Goal: Information Seeking & Learning: Learn about a topic

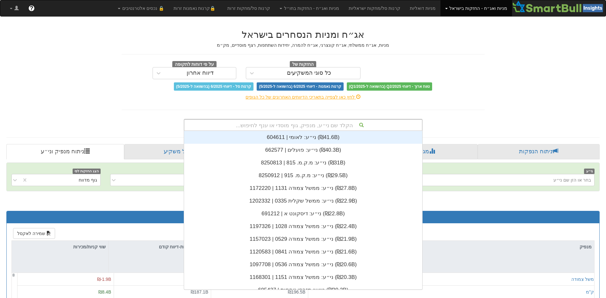
click at [311, 123] on div "הקלד שם ני״ע, מנפיק, גוף מוסדי או ענף לחיפוש..." at bounding box center [302, 125] width 237 height 11
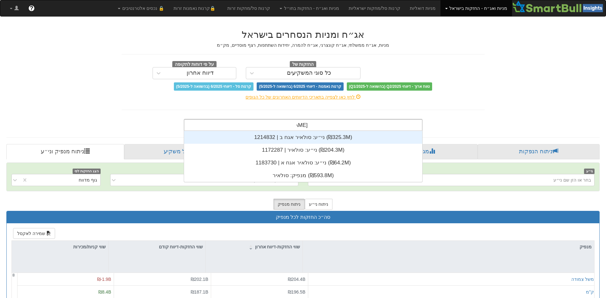
type input "[PERSON_NAME]"
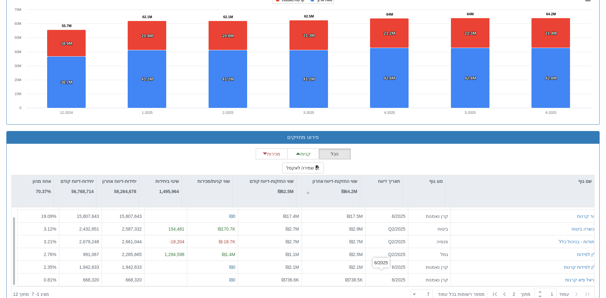
scroll to position [10, 0]
click at [504, 292] on icon at bounding box center [504, 295] width 8 height 8
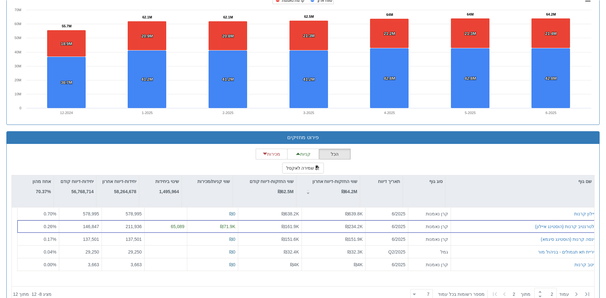
scroll to position [0, 0]
click at [586, 291] on icon at bounding box center [587, 295] width 8 height 8
type input "1"
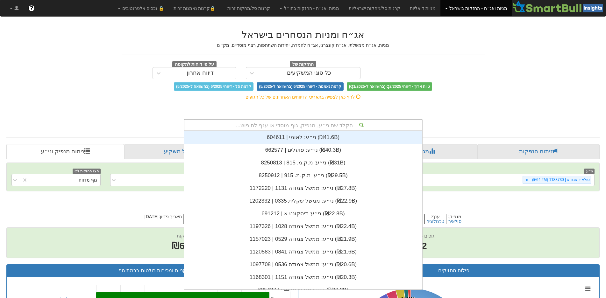
click at [326, 127] on div "הקלד שם ני״ע, מנפיק, גוף מוסדי או ענף לחיפוש..." at bounding box center [302, 125] width 237 height 11
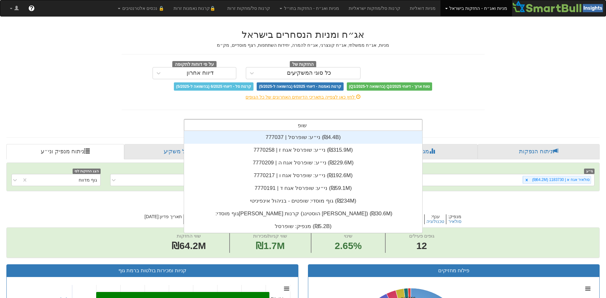
scroll to position [76, 0]
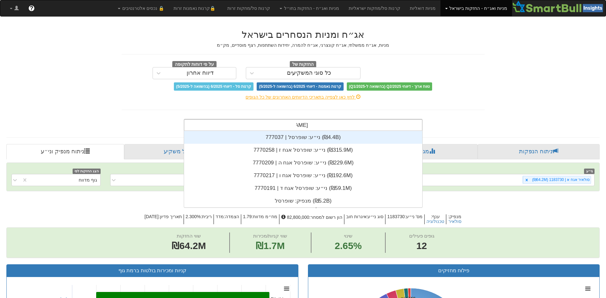
type input "שופרסל"
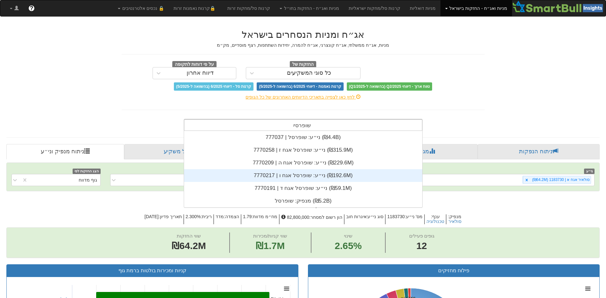
click at [292, 172] on div "ני״ע: ‏שופרסל אגח ו | 7770217 ‎(₪192.6M)‎" at bounding box center [303, 175] width 238 height 13
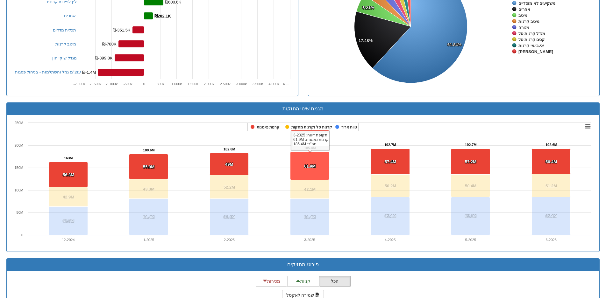
scroll to position [461, 0]
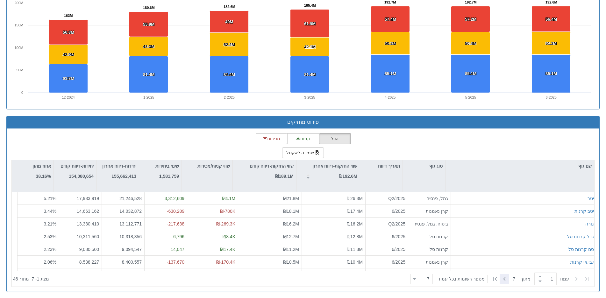
click at [504, 277] on icon at bounding box center [504, 279] width 8 height 8
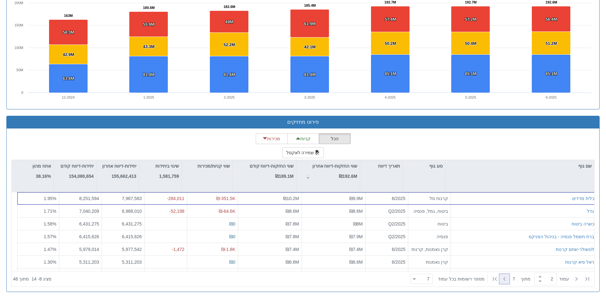
type input "2"
